Goal: Find specific page/section

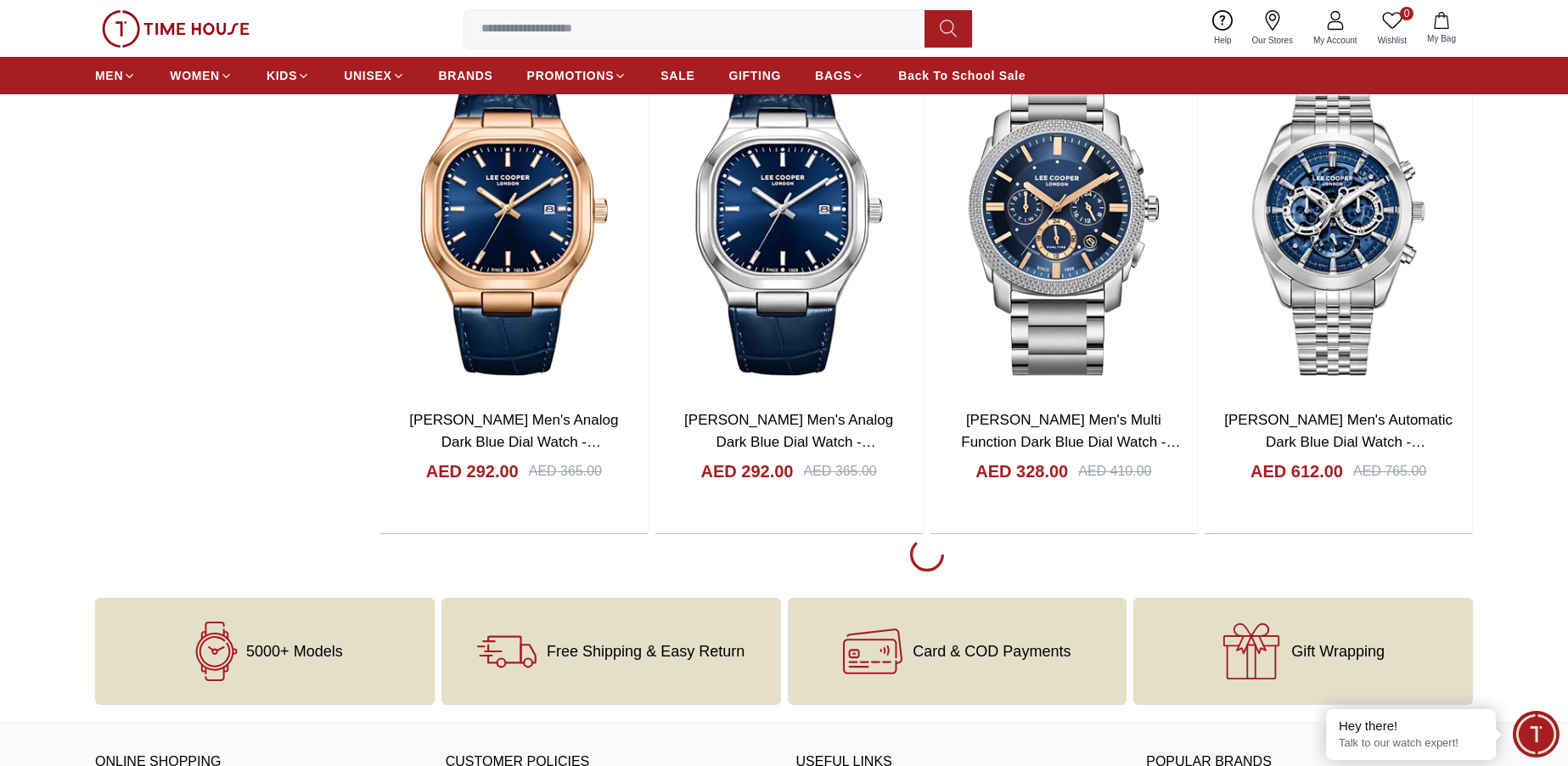
scroll to position [3057, 0]
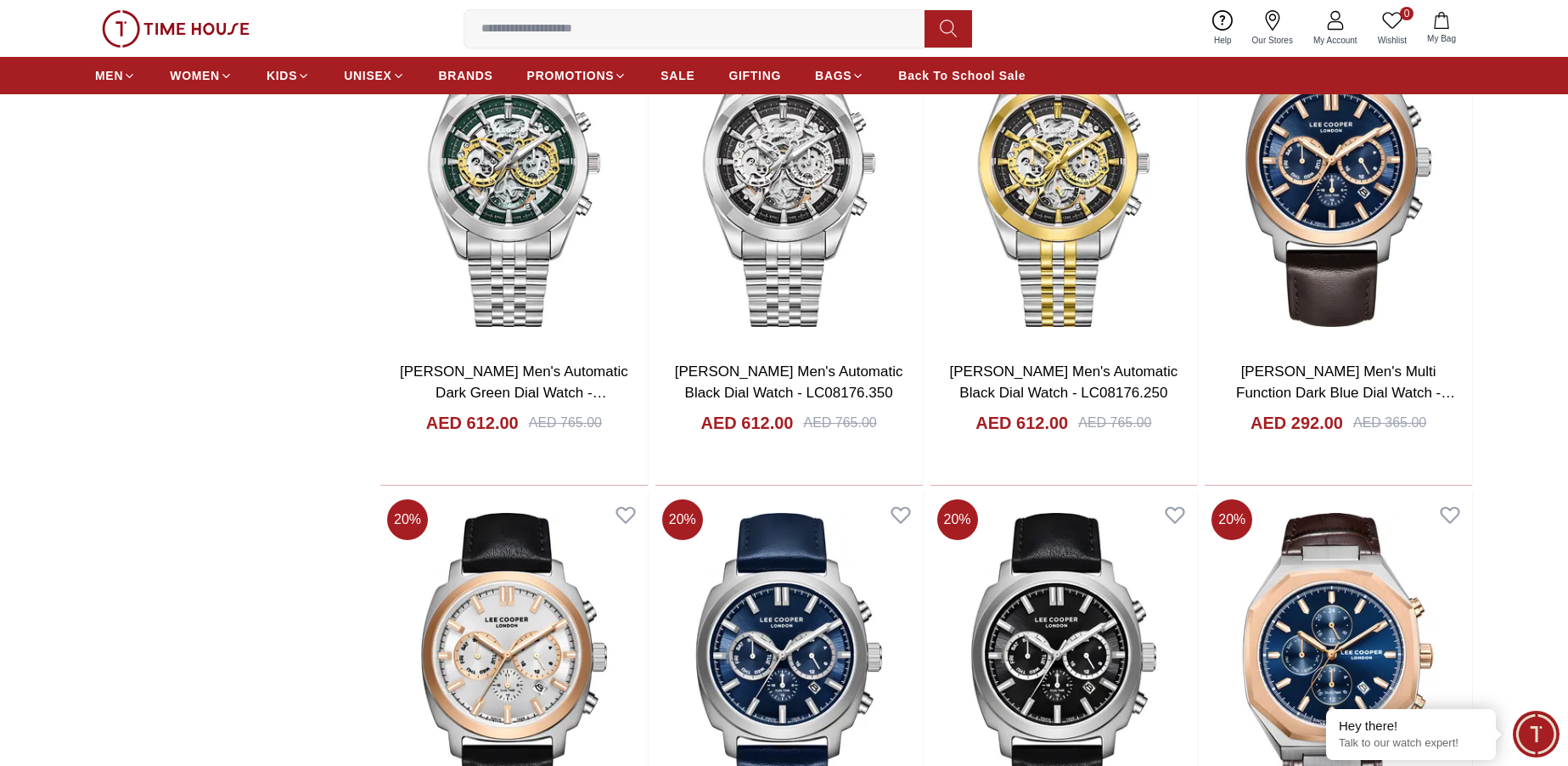
scroll to position [3227, 0]
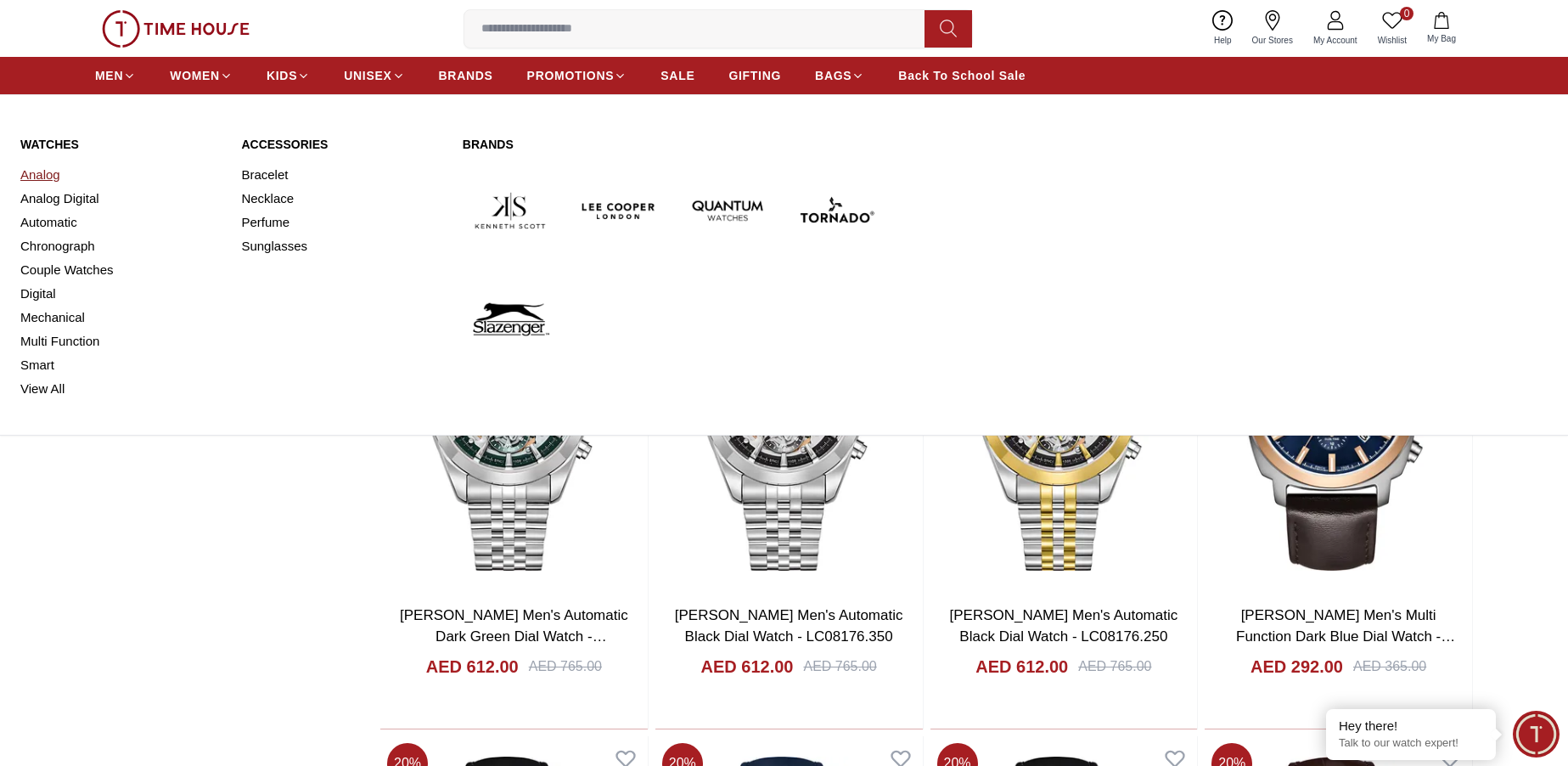
click at [42, 172] on link "Analog" at bounding box center [120, 175] width 201 height 24
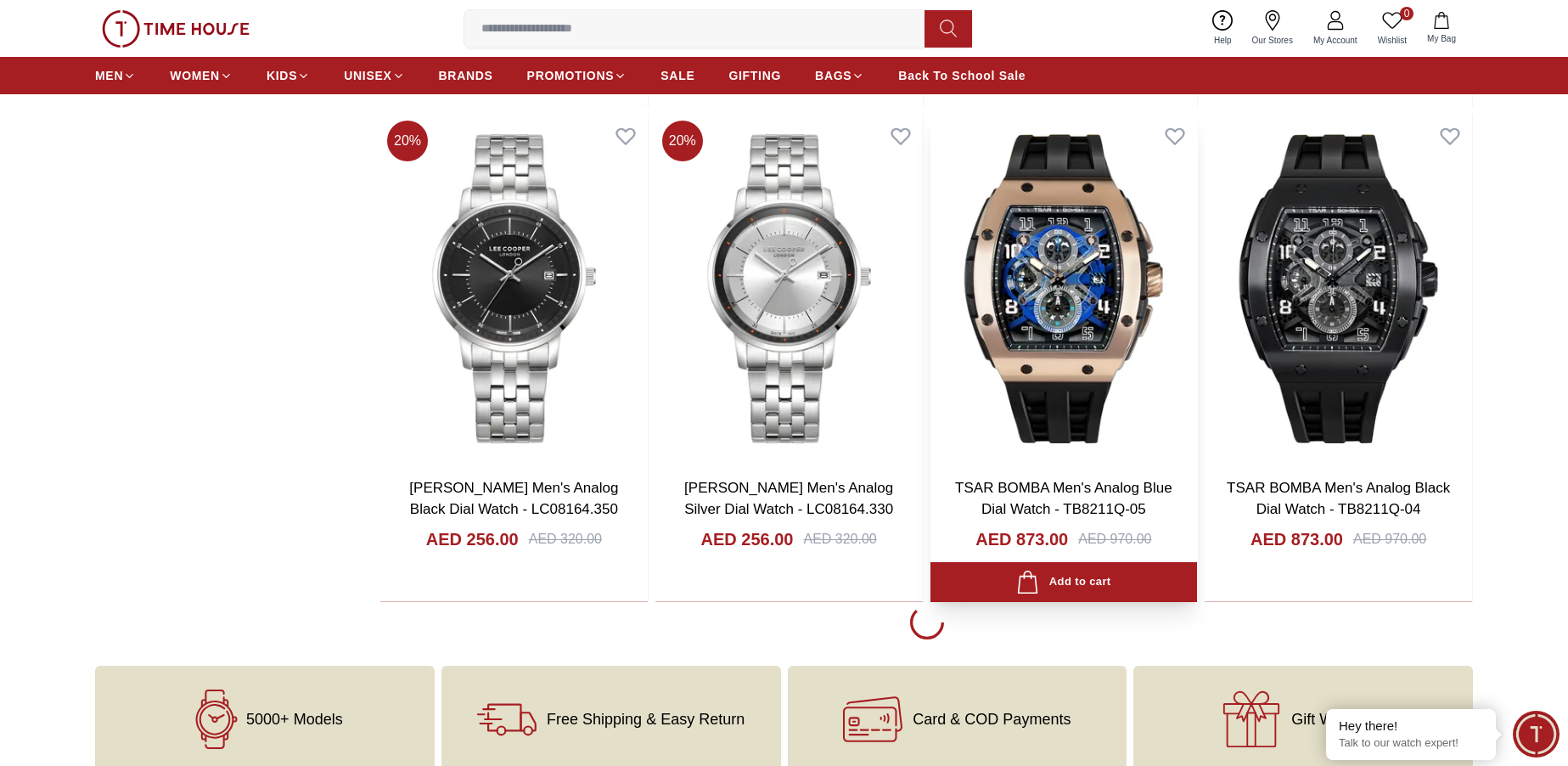
scroll to position [2122, 0]
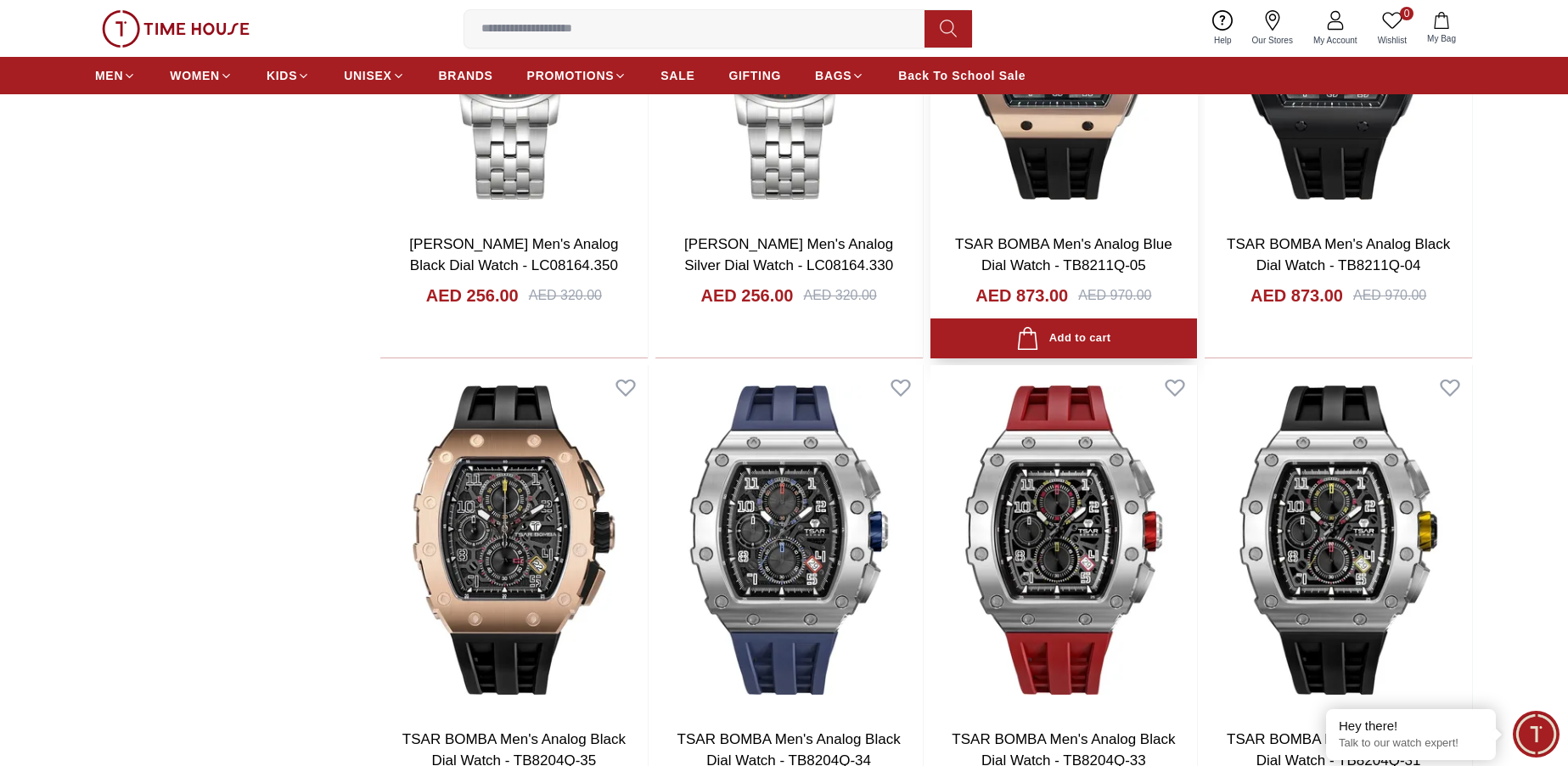
scroll to position [2717, 0]
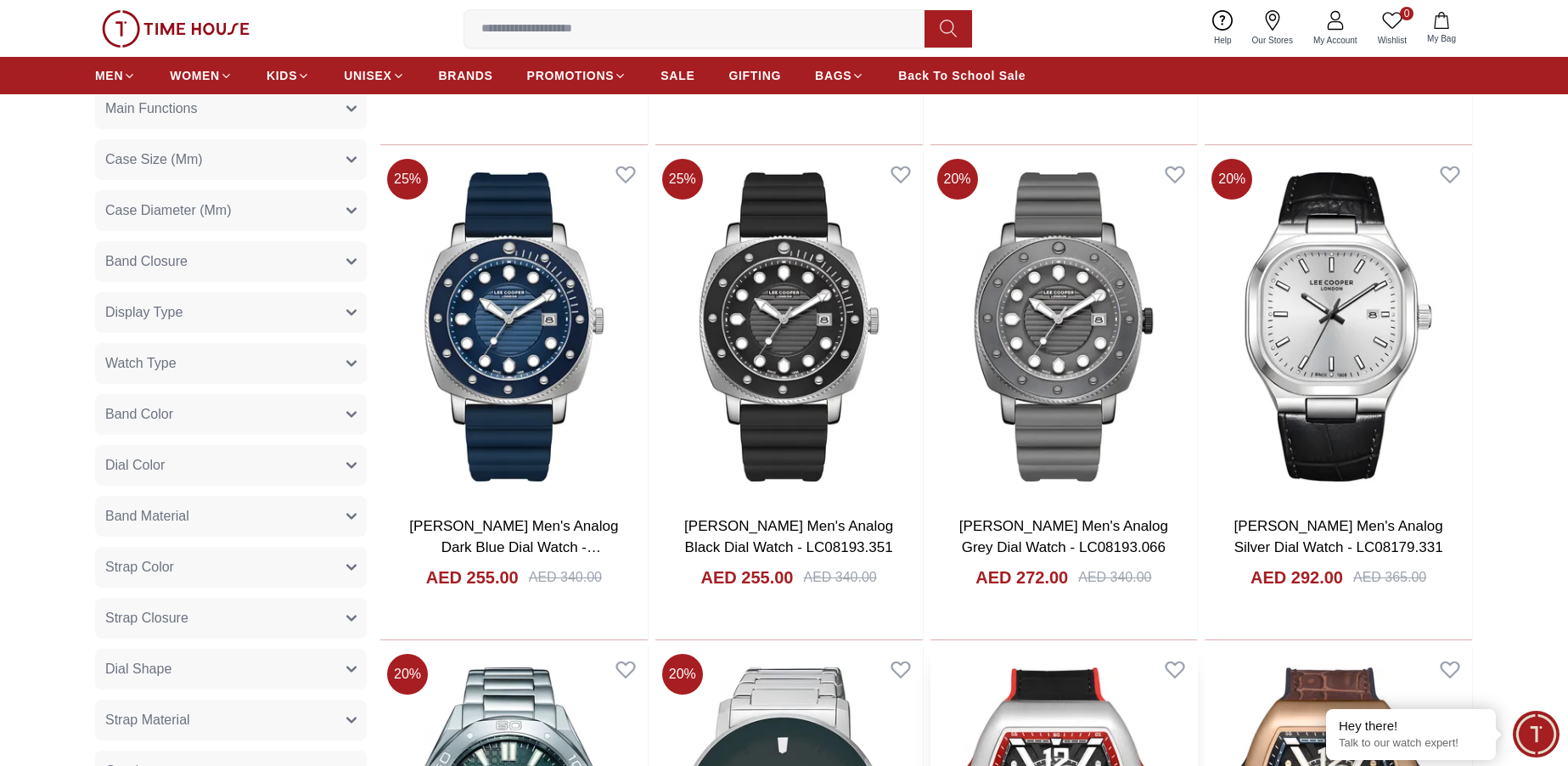
scroll to position [85, 0]
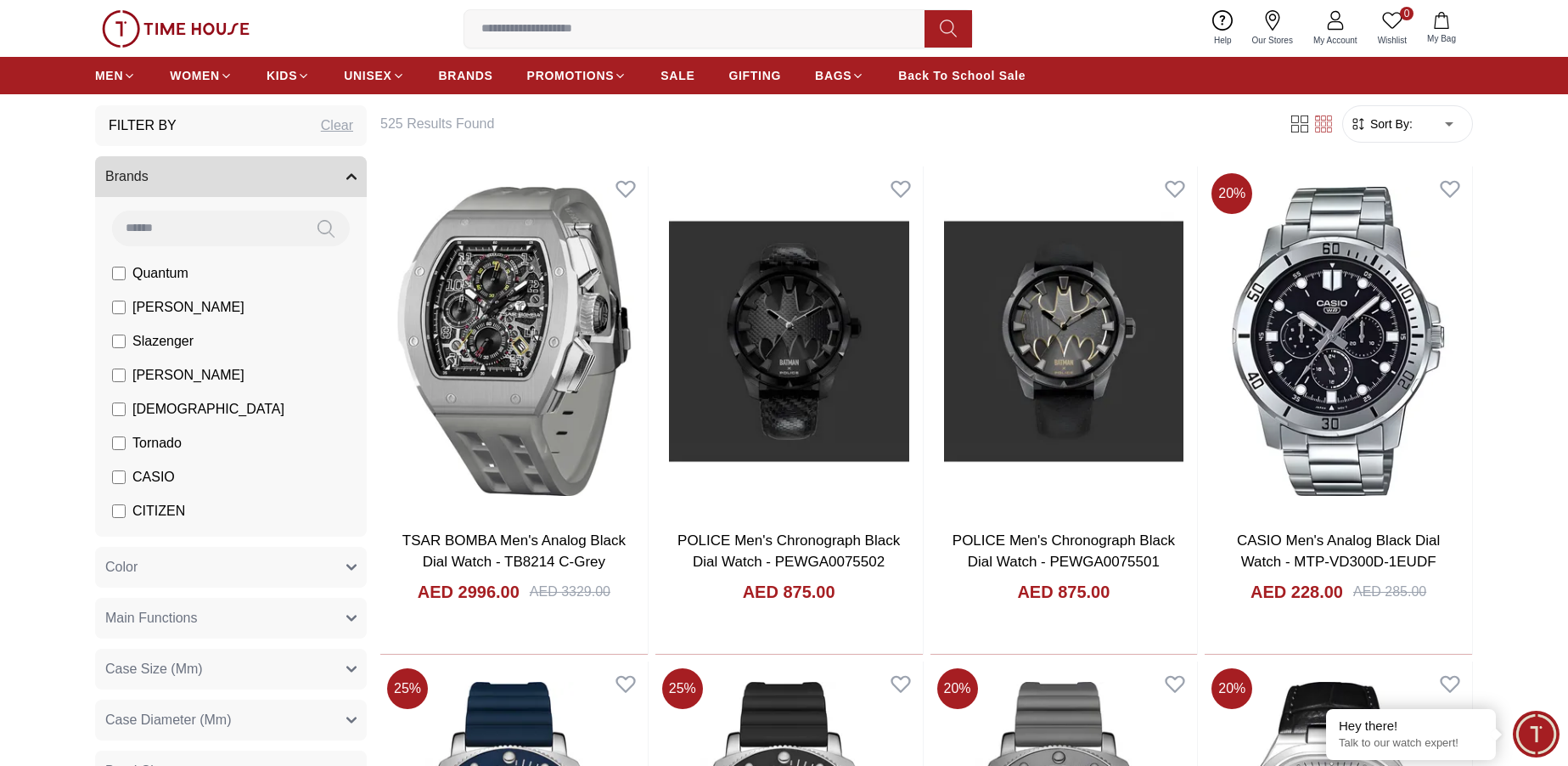
click at [147, 318] on li "[PERSON_NAME]" at bounding box center [234, 307] width 265 height 34
click at [163, 312] on span "[PERSON_NAME]" at bounding box center [188, 308] width 112 height 20
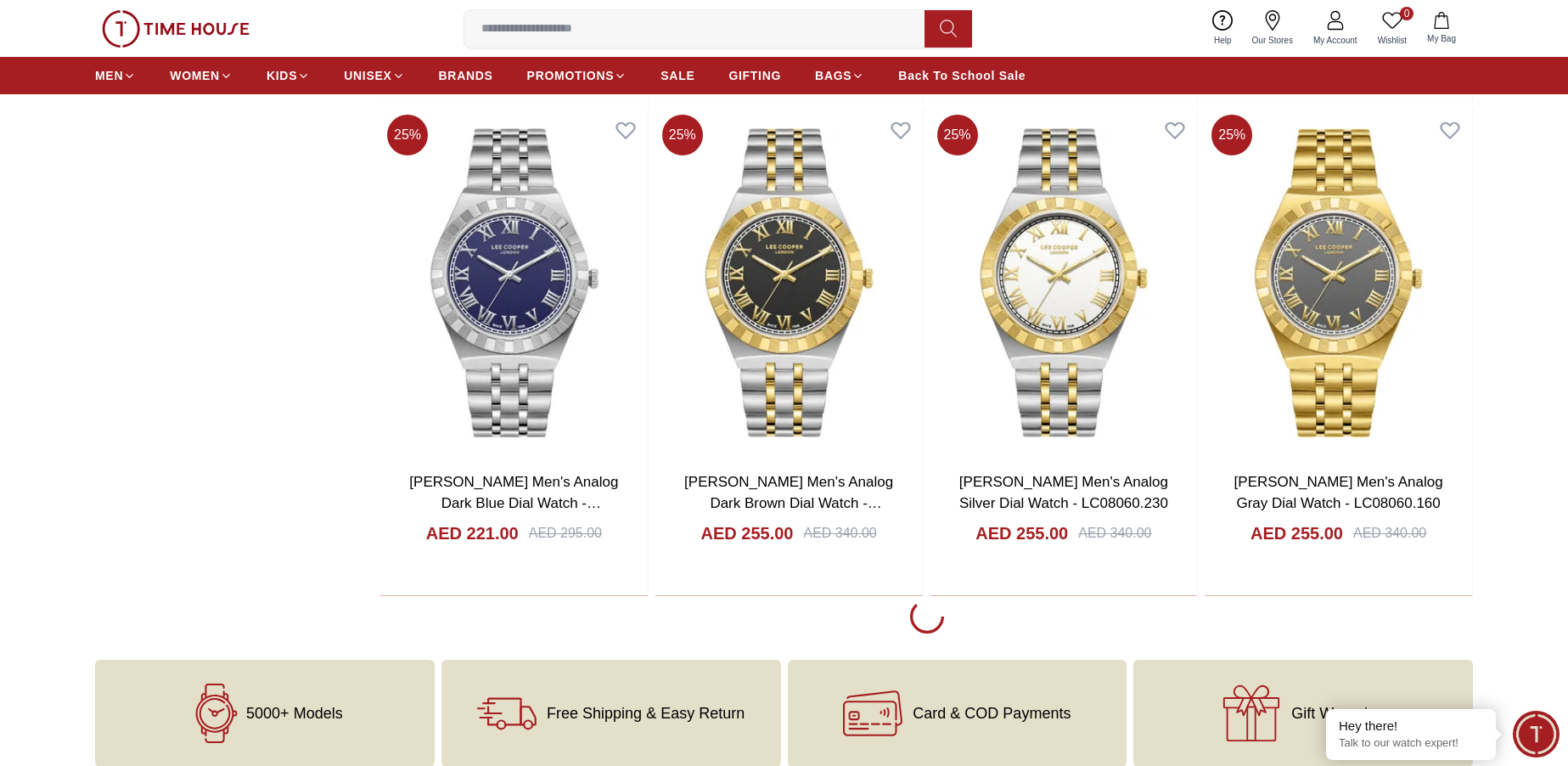
scroll to position [2292, 0]
